Goal: Task Accomplishment & Management: Manage account settings

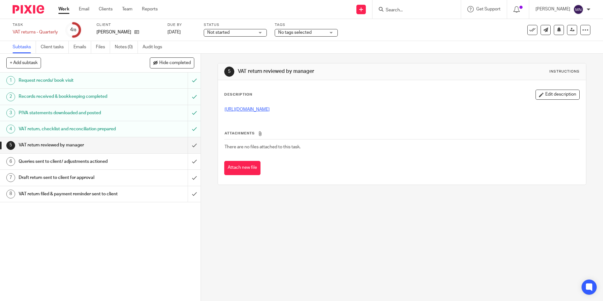
click at [269, 108] on link "https://cloudimanage.com/work/link/f/LLP!10283793" at bounding box center [246, 109] width 45 height 4
click at [187, 144] on input "submit" at bounding box center [100, 145] width 200 height 16
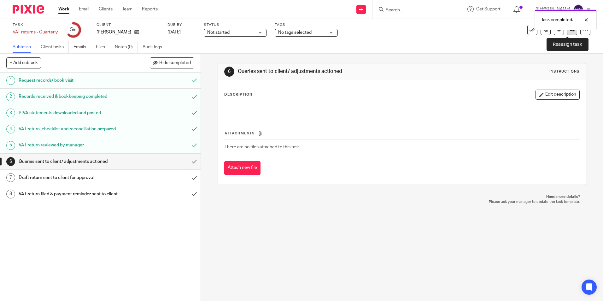
click at [569, 31] on icon at bounding box center [571, 29] width 5 height 5
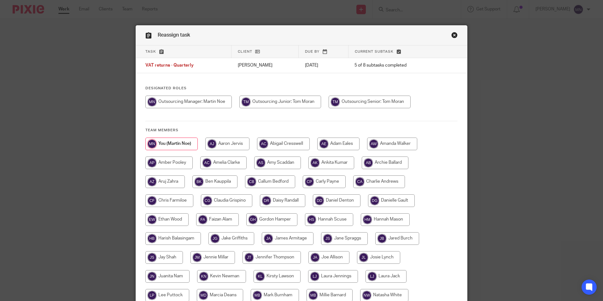
click at [348, 101] on input "radio" at bounding box center [369, 101] width 82 height 13
radio input "true"
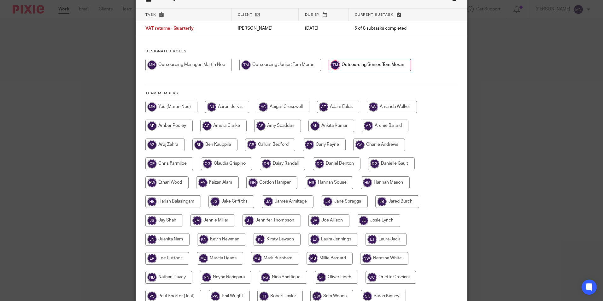
scroll to position [135, 0]
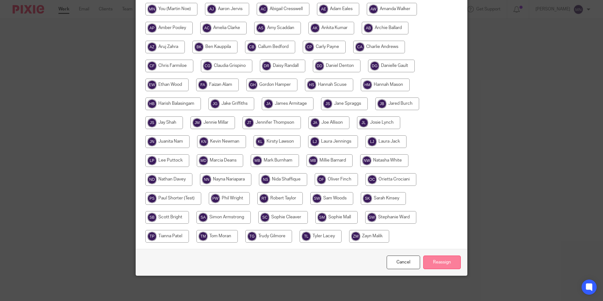
click at [438, 264] on input "Reassign" at bounding box center [442, 262] width 38 height 14
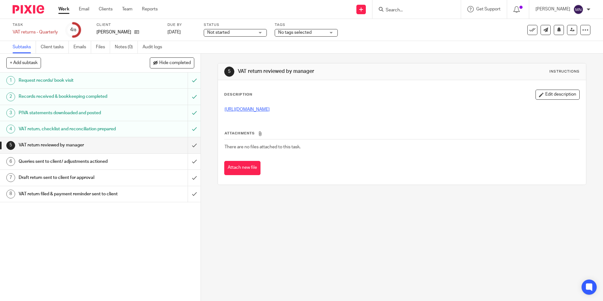
click at [268, 108] on link "https://cloudimanage.com/work/link/f/LLP!10237406" at bounding box center [246, 109] width 45 height 4
click at [188, 145] on input "submit" at bounding box center [100, 145] width 200 height 16
click at [185, 144] on input "submit" at bounding box center [100, 145] width 200 height 16
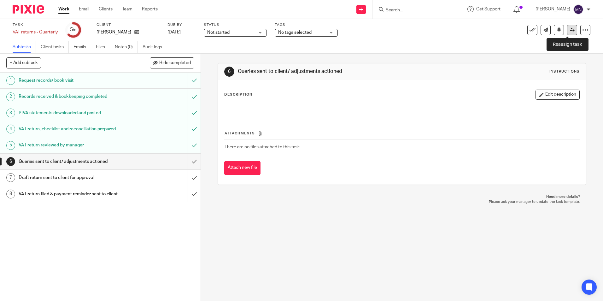
click at [569, 32] on icon at bounding box center [571, 29] width 5 height 5
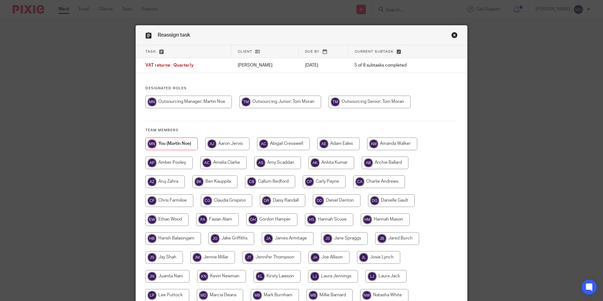
click at [372, 99] on input "radio" at bounding box center [369, 101] width 82 height 13
radio input "true"
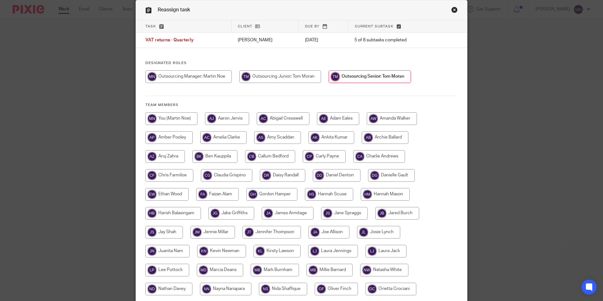
scroll to position [135, 0]
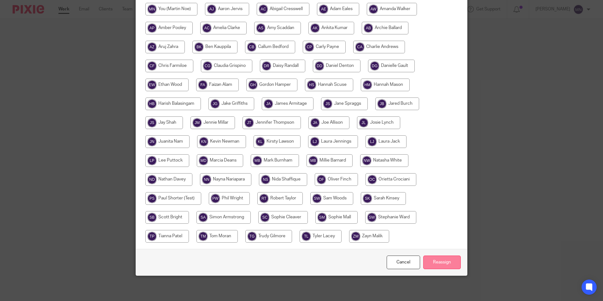
click at [440, 262] on input "Reassign" at bounding box center [442, 262] width 38 height 14
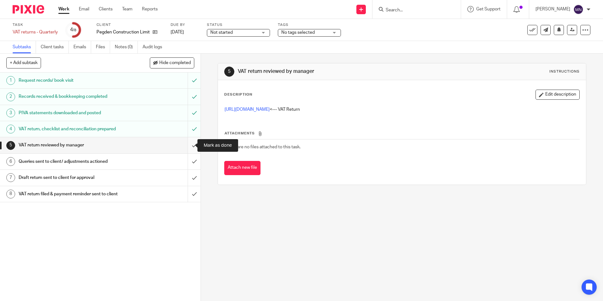
click at [188, 146] on input "submit" at bounding box center [100, 145] width 200 height 16
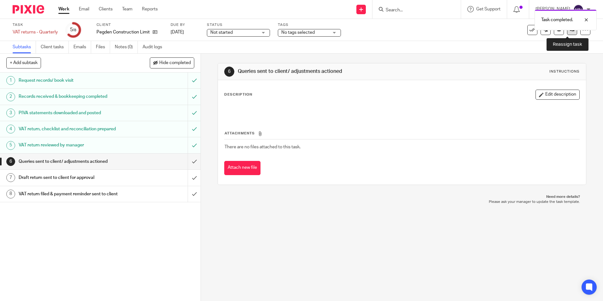
click at [567, 32] on link at bounding box center [572, 30] width 10 height 10
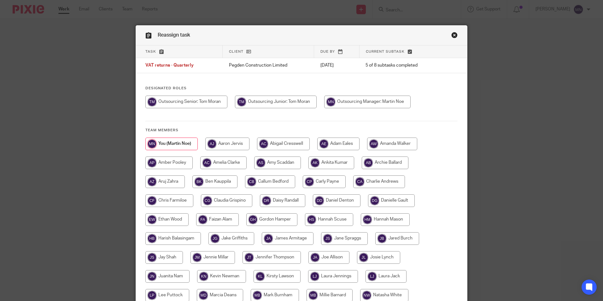
click at [337, 143] on input "radio" at bounding box center [338, 143] width 42 height 13
radio input "true"
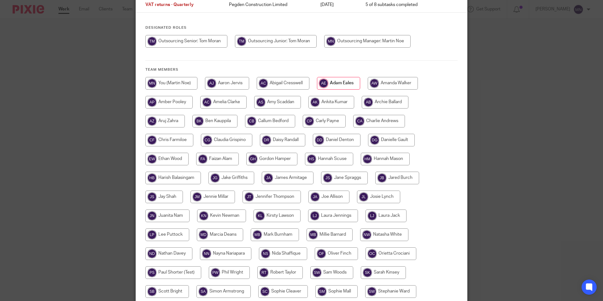
scroll to position [135, 0]
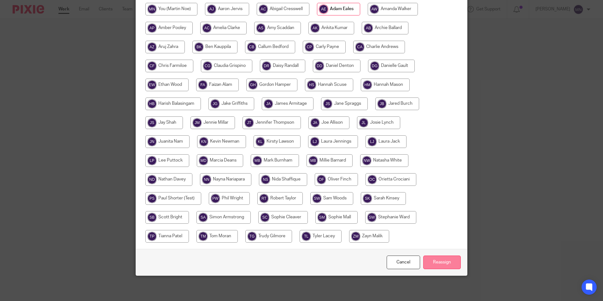
click at [443, 263] on input "Reassign" at bounding box center [442, 262] width 38 height 14
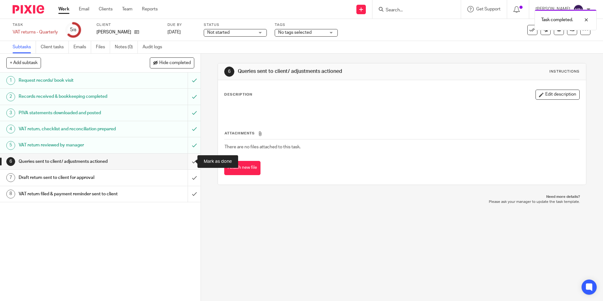
click at [187, 161] on input "submit" at bounding box center [100, 161] width 200 height 16
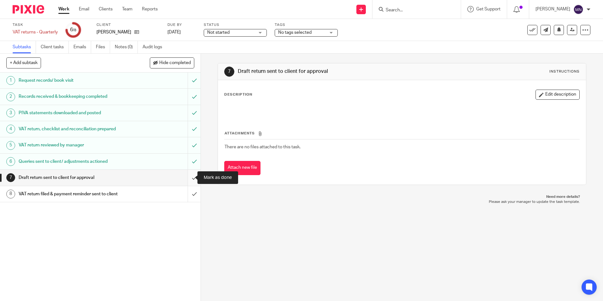
click at [188, 177] on input "submit" at bounding box center [100, 178] width 200 height 16
